Goal: Book appointment/travel/reservation

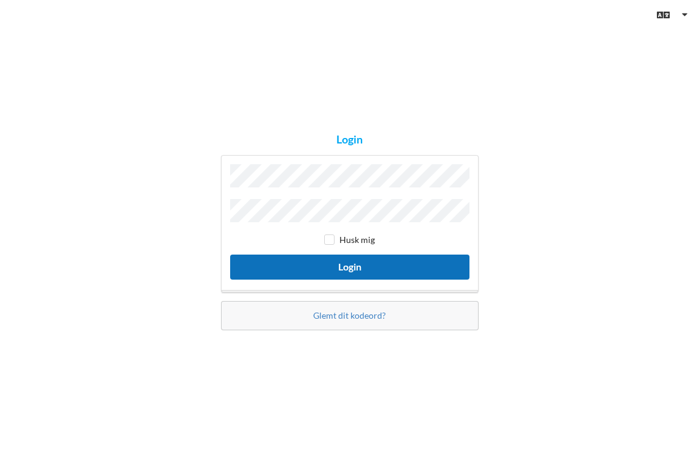
click at [372, 269] on button "Login" at bounding box center [349, 266] width 239 height 25
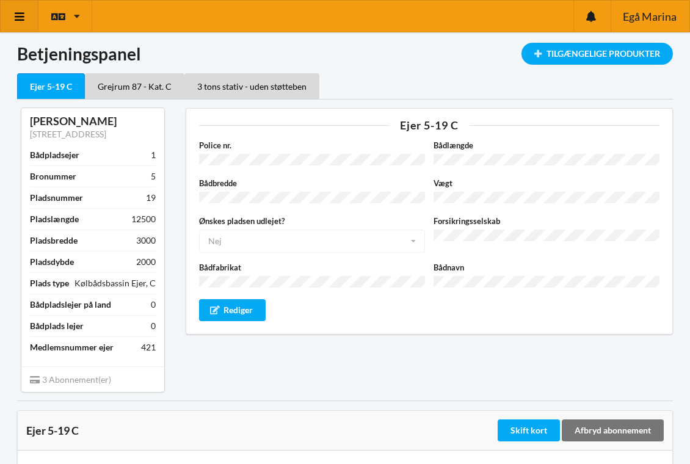
click at [20, 23] on link at bounding box center [20, 16] width 38 height 31
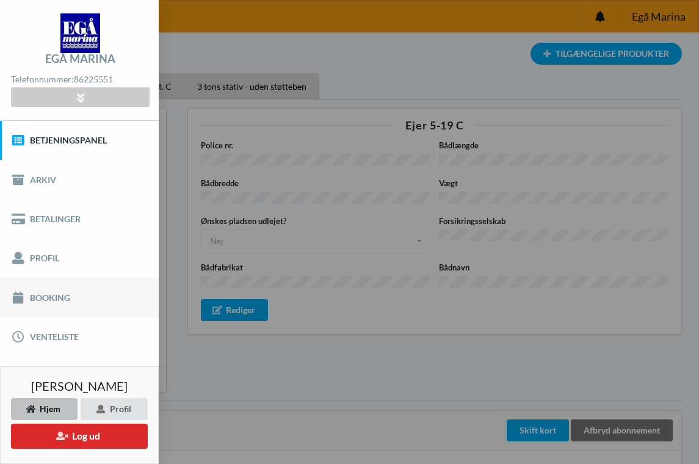
click at [41, 301] on link "Booking" at bounding box center [79, 297] width 159 height 39
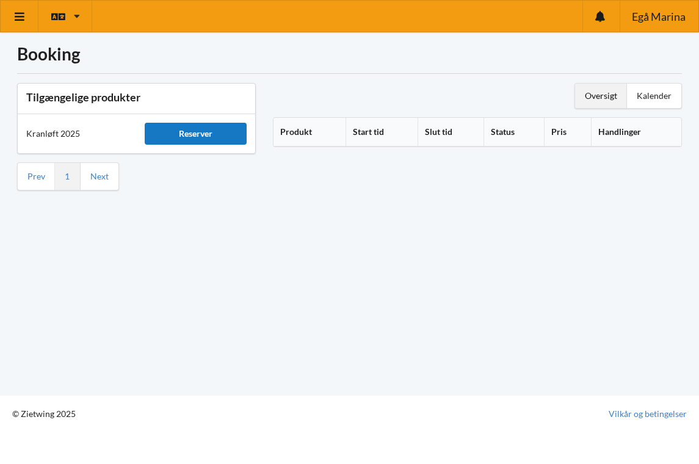
click at [200, 136] on div "Reserver" at bounding box center [195, 134] width 101 height 22
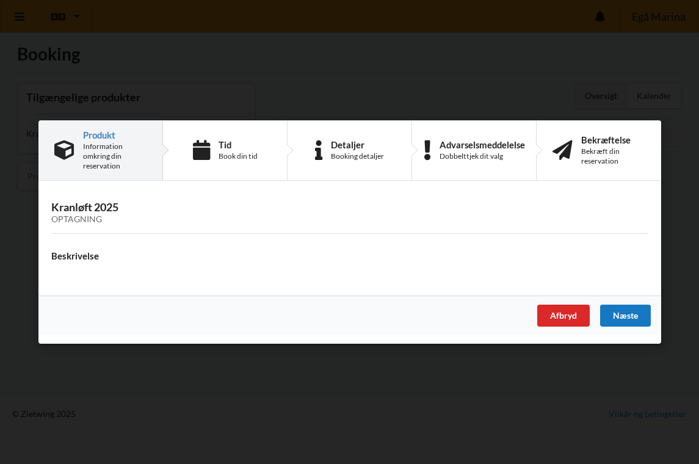
click at [636, 319] on div "Næste" at bounding box center [624, 315] width 51 height 22
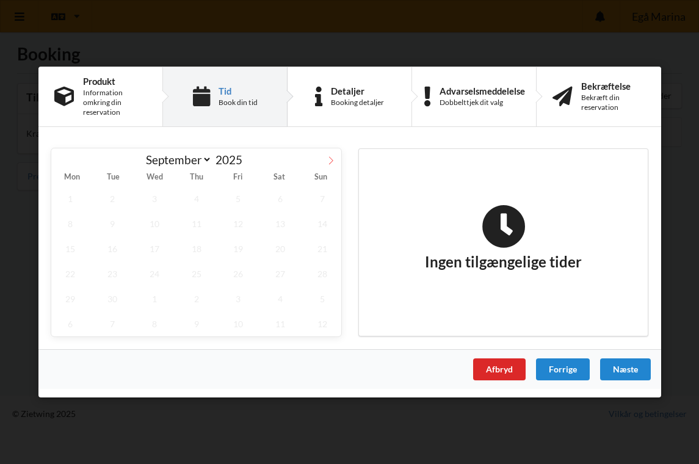
click at [329, 160] on icon at bounding box center [330, 160] width 9 height 9
select select "9"
click at [198, 273] on span "23" at bounding box center [196, 273] width 38 height 25
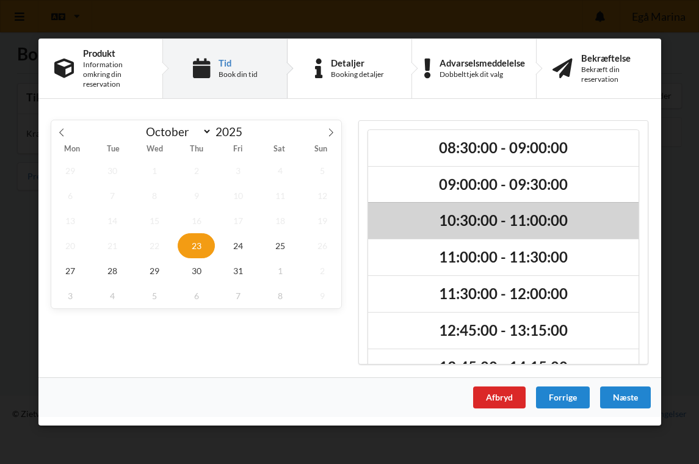
click at [456, 219] on h2 "10:30:00 - 11:00:00" at bounding box center [502, 221] width 253 height 19
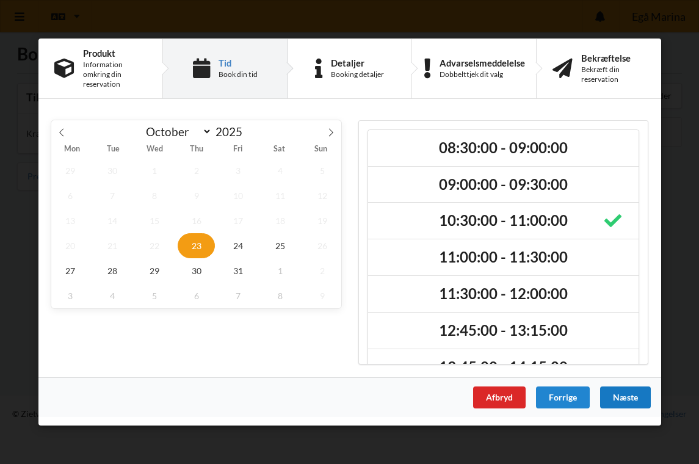
click at [630, 397] on div "Næste" at bounding box center [624, 397] width 51 height 22
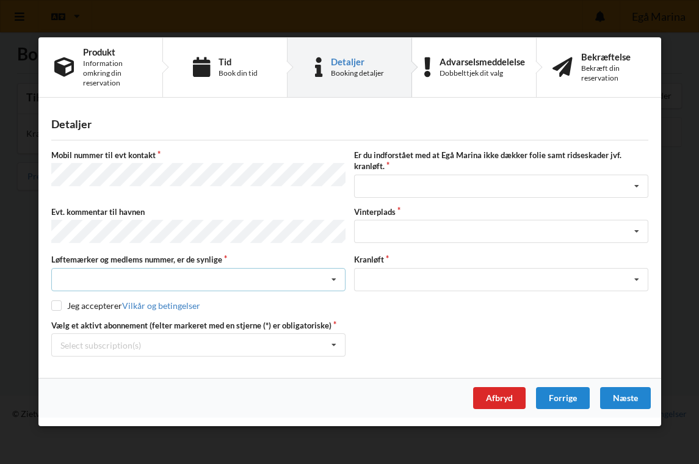
click at [334, 278] on icon at bounding box center [334, 279] width 18 height 23
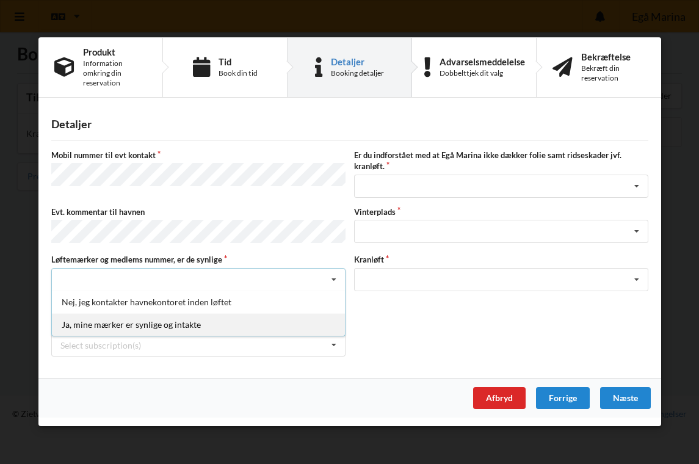
click at [193, 322] on div "Ja, mine mærker er synlige og intakte" at bounding box center [198, 324] width 293 height 23
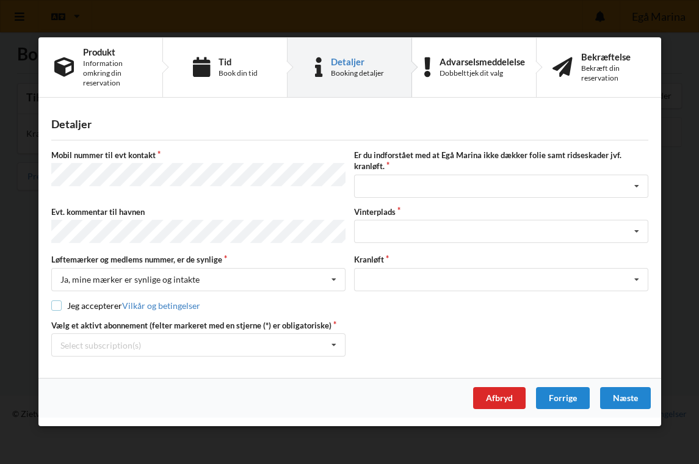
click at [57, 303] on input "checkbox" at bounding box center [56, 305] width 10 height 10
checkbox input "true"
click at [331, 344] on icon at bounding box center [334, 345] width 18 height 23
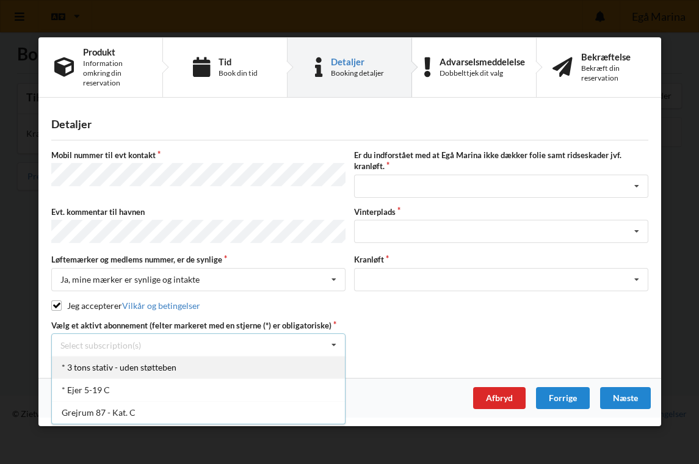
click at [148, 369] on div "* 3 tons stativ - uden støtteben" at bounding box center [198, 367] width 293 height 23
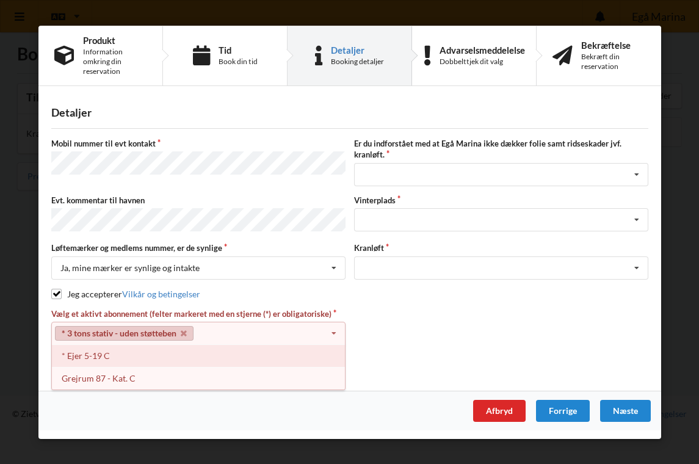
click at [82, 354] on div "* Ejer 5-19 C" at bounding box center [198, 355] width 293 height 23
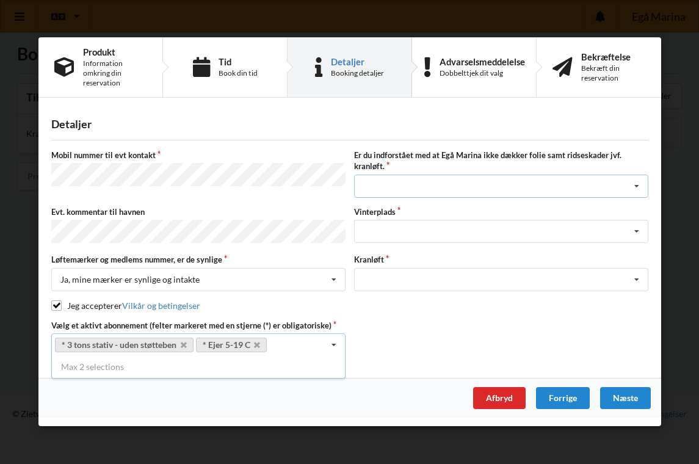
click at [634, 189] on icon at bounding box center [636, 186] width 18 height 23
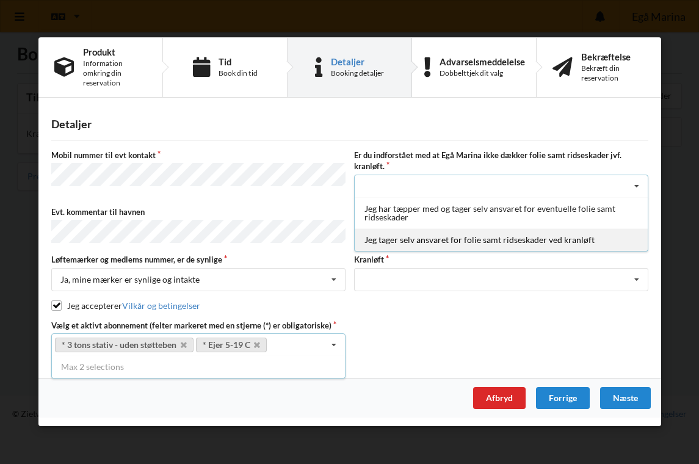
click at [511, 242] on div "Jeg tager selv ansvaret for folie samt ridseskader ved kranløft" at bounding box center [501, 239] width 293 height 23
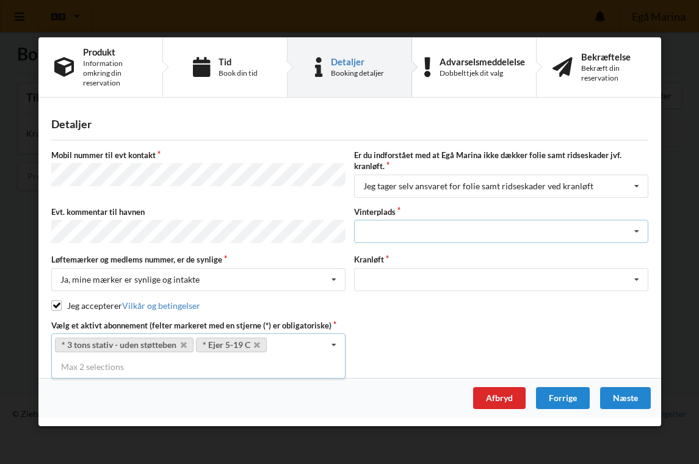
click at [636, 234] on icon at bounding box center [636, 231] width 18 height 23
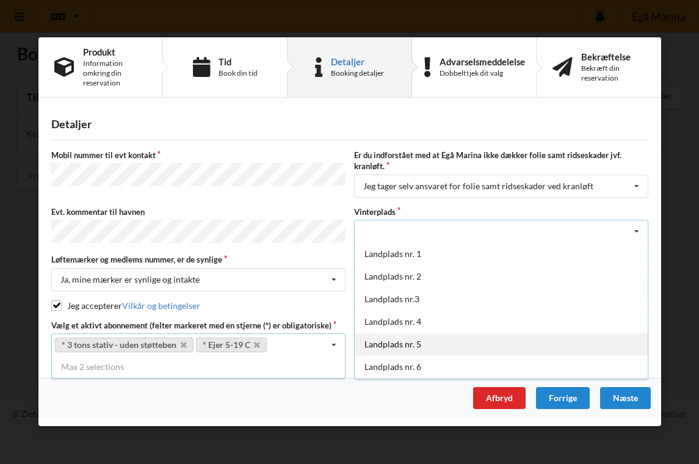
click at [552, 339] on div "Landplads nr. 5" at bounding box center [501, 344] width 293 height 23
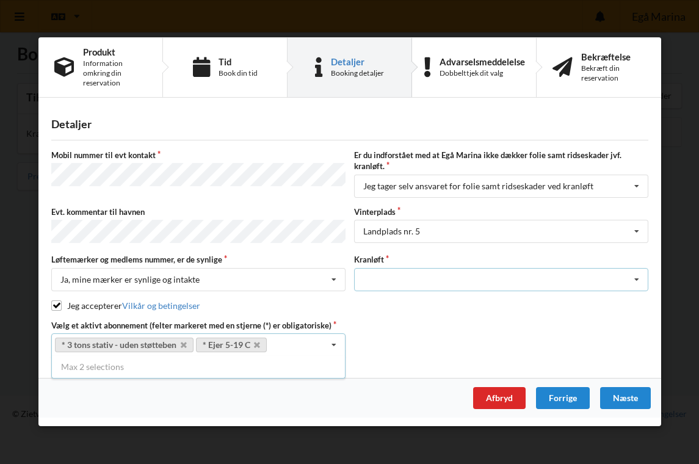
click at [634, 278] on icon at bounding box center [636, 279] width 18 height 23
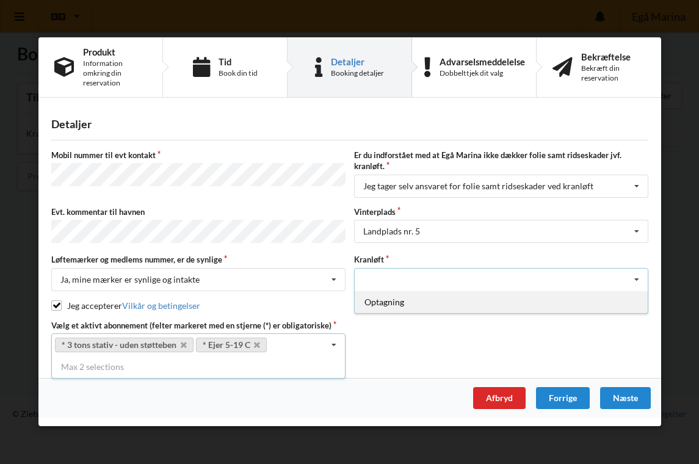
click at [553, 303] on div "Optagning" at bounding box center [501, 301] width 293 height 23
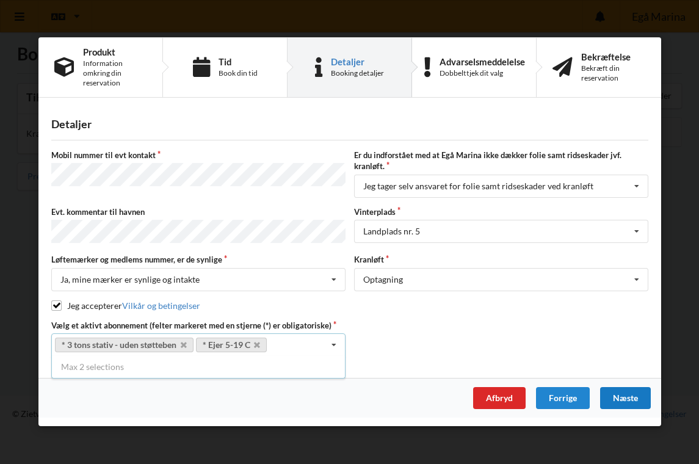
click at [623, 397] on div "Næste" at bounding box center [624, 398] width 51 height 22
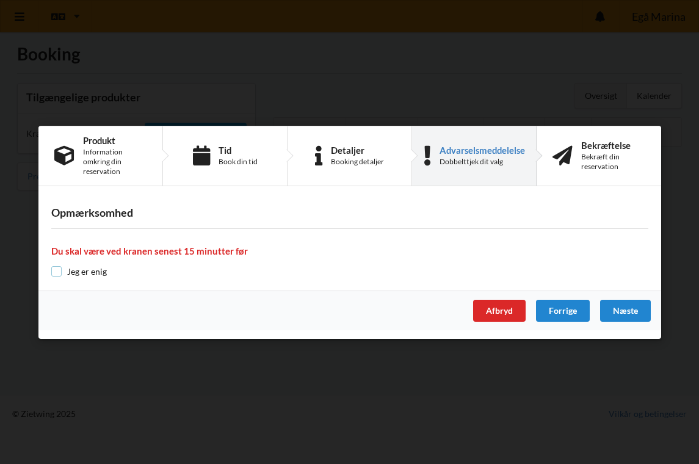
click at [52, 271] on input "checkbox" at bounding box center [56, 271] width 10 height 10
checkbox input "true"
click at [616, 311] on div "Næste" at bounding box center [624, 311] width 51 height 22
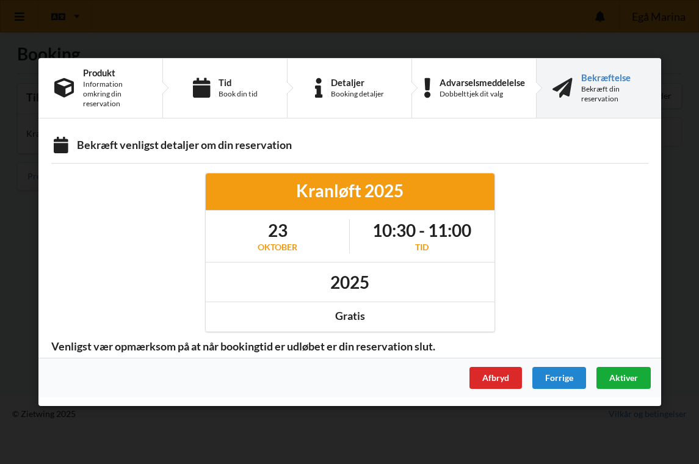
click at [633, 376] on span "Aktiver" at bounding box center [622, 377] width 29 height 10
